Goal: Task Accomplishment & Management: Manage account settings

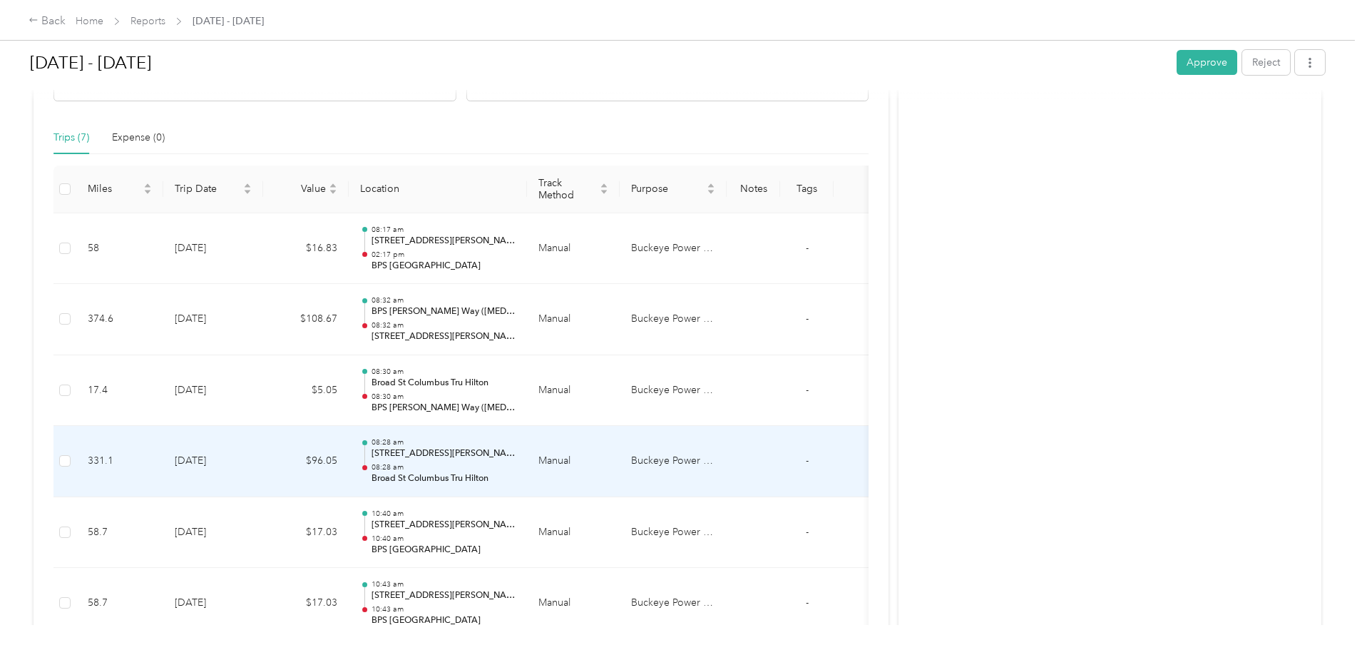
scroll to position [290, 0]
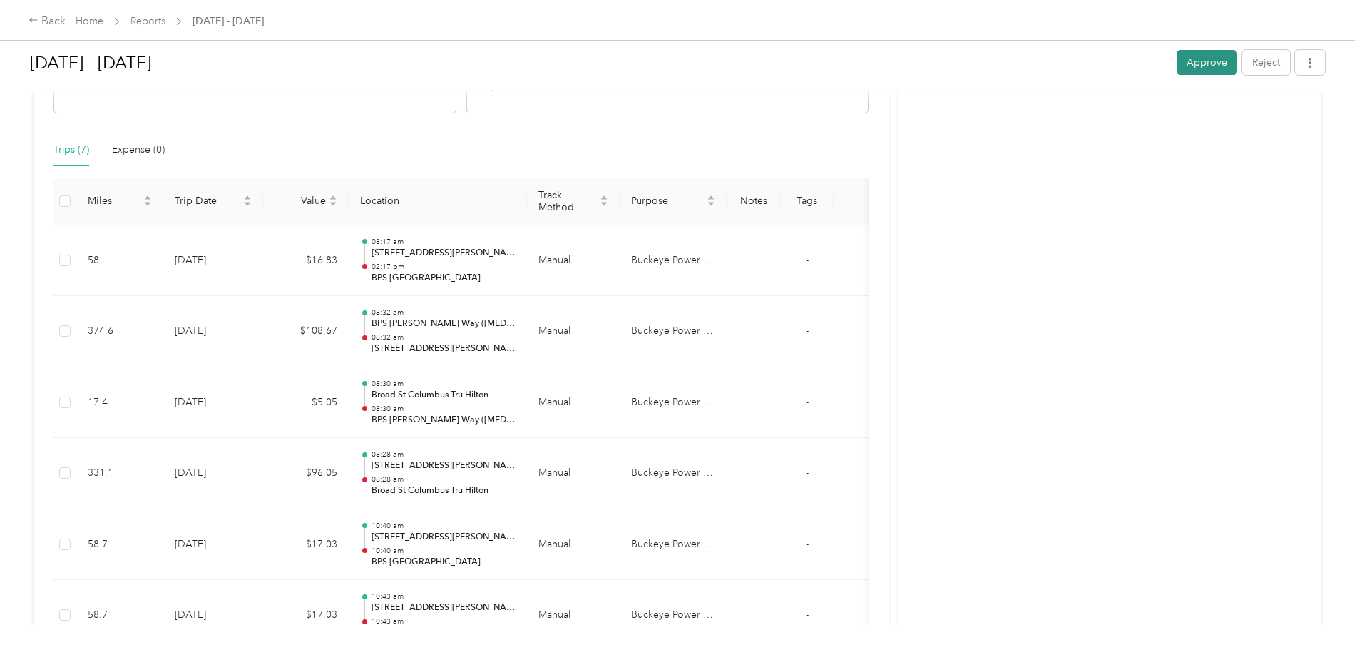
click at [1177, 65] on button "Approve" at bounding box center [1207, 62] width 61 height 25
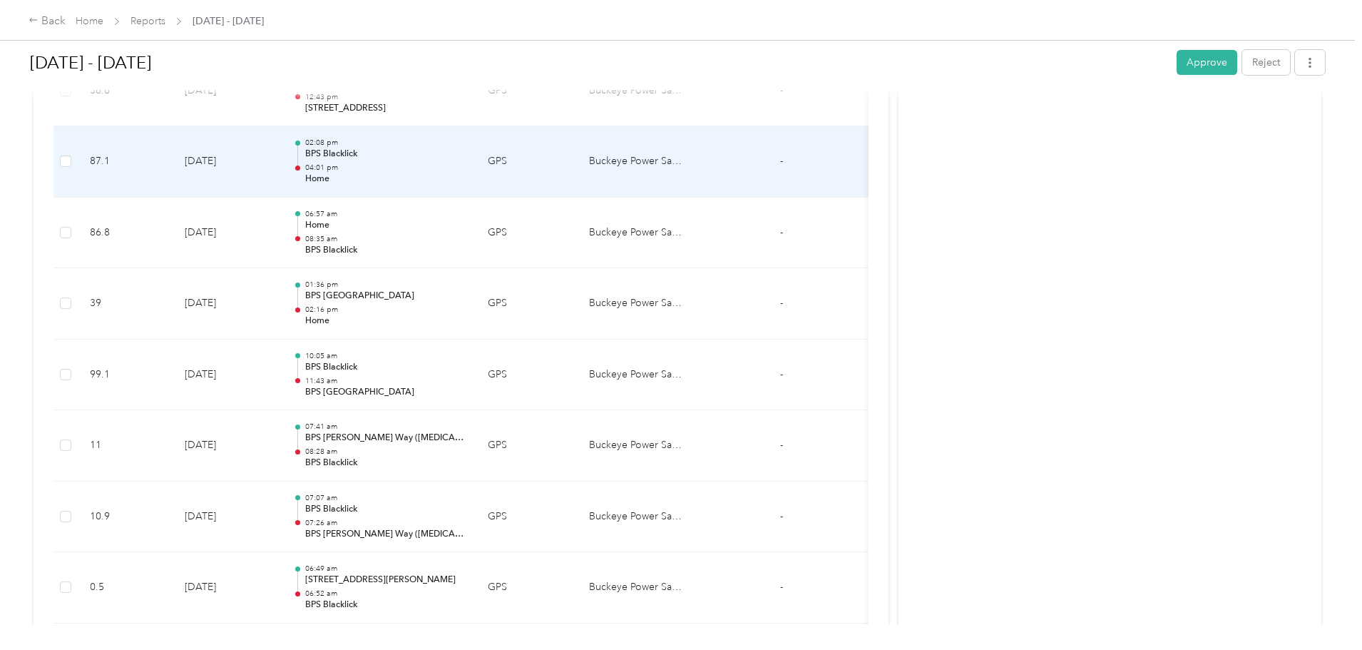
scroll to position [5187, 0]
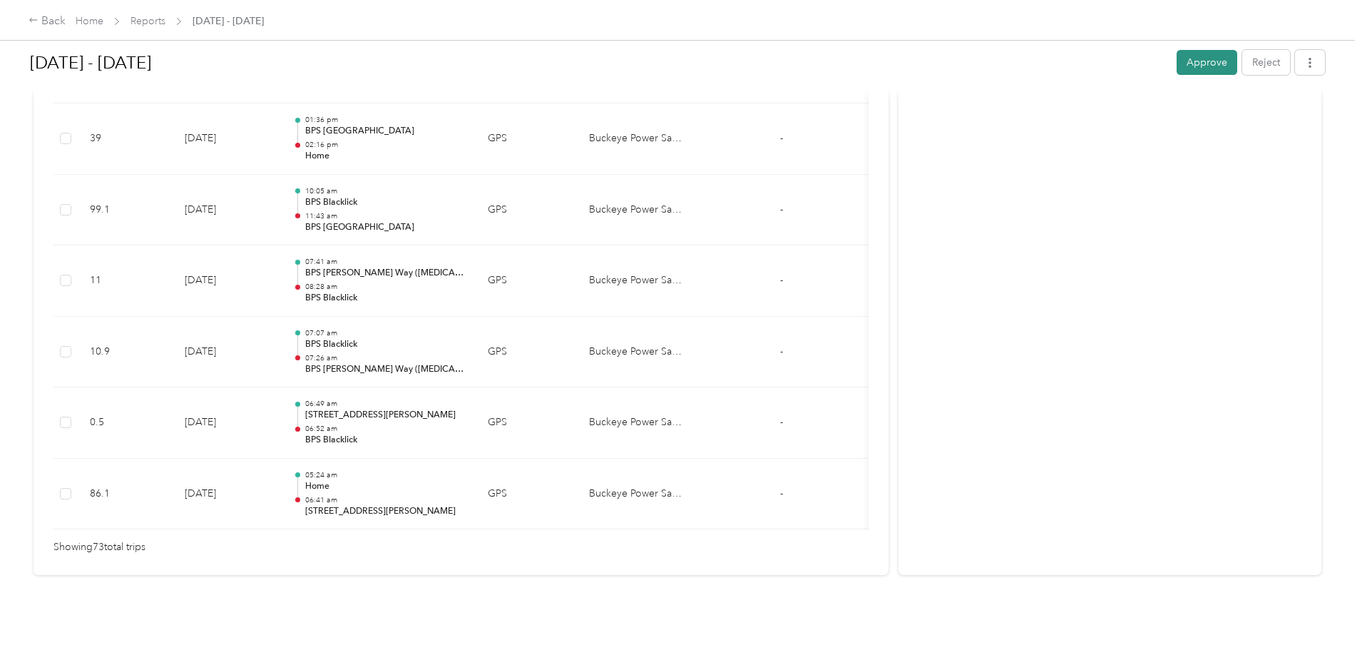
click at [1177, 63] on button "Approve" at bounding box center [1207, 62] width 61 height 25
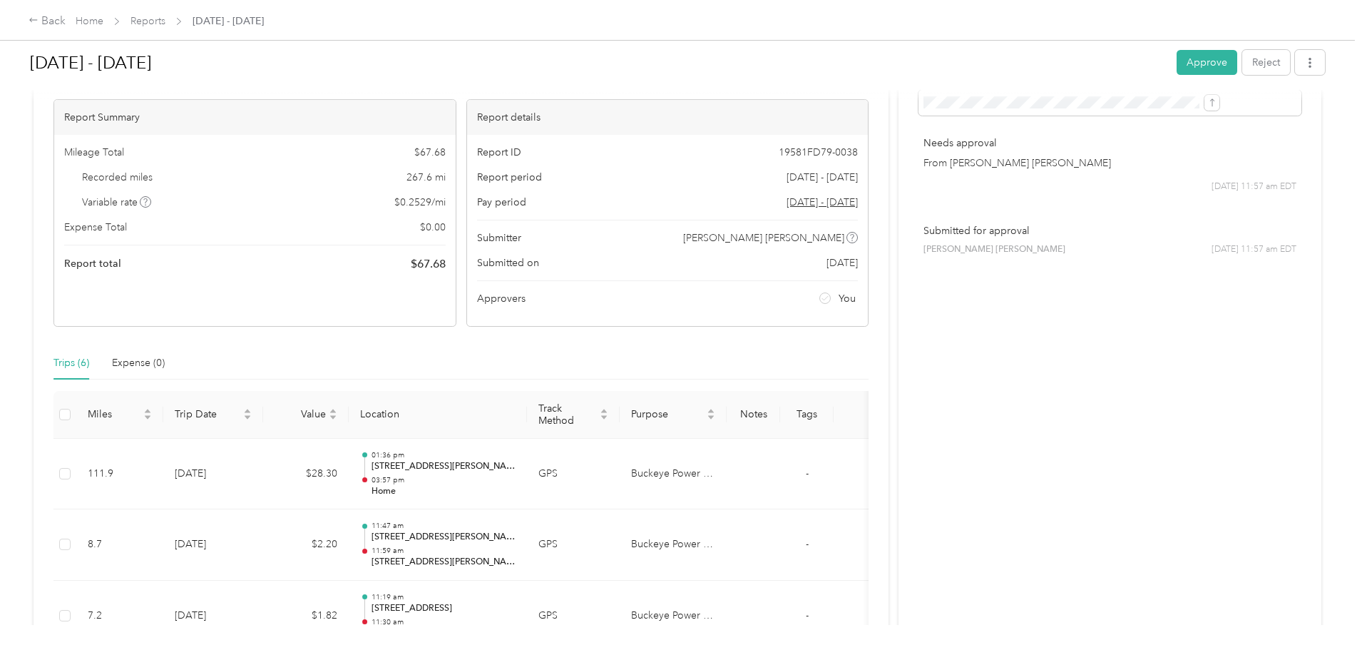
scroll to position [433, 0]
